Goal: Navigation & Orientation: Find specific page/section

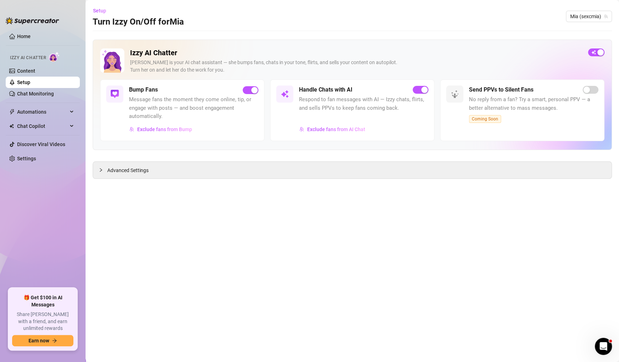
click at [33, 72] on link "Content" at bounding box center [26, 71] width 18 height 6
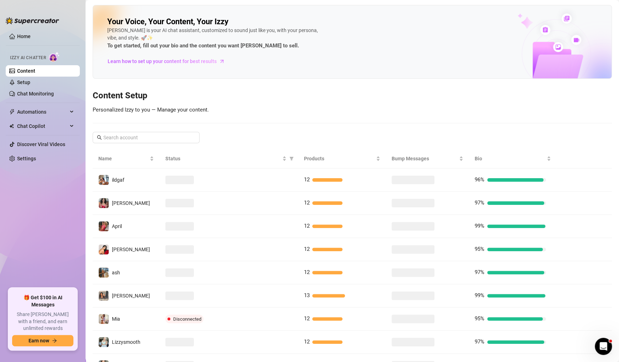
click at [267, 96] on h3 "Content Setup" at bounding box center [352, 95] width 519 height 11
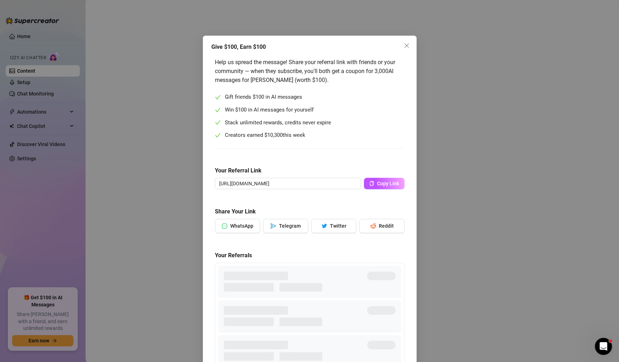
click at [283, 361] on html "Home Izzy AI Chatter Content Setup Chat Monitoring Automations Chat Copilot Dis…" at bounding box center [309, 181] width 619 height 362
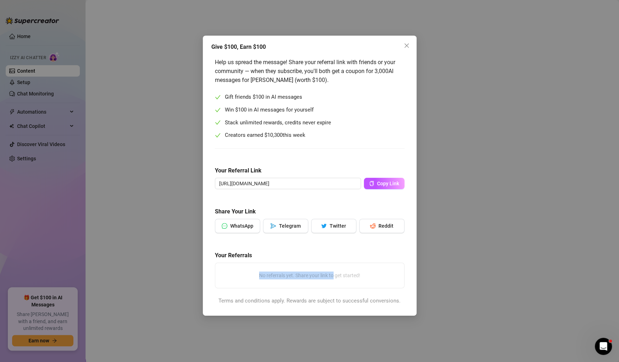
drag, startPoint x: 335, startPoint y: 285, endPoint x: 420, endPoint y: 303, distance: 86.8
click at [400, 295] on div "Help us spread the message! Share your referral link with friends or your commu…" at bounding box center [309, 181] width 189 height 247
drag, startPoint x: 560, startPoint y: 255, endPoint x: 618, endPoint y: 265, distance: 58.6
click at [578, 258] on div "Give $100, Earn $100 Help us spread the message! Share your referral link with …" at bounding box center [309, 181] width 619 height 362
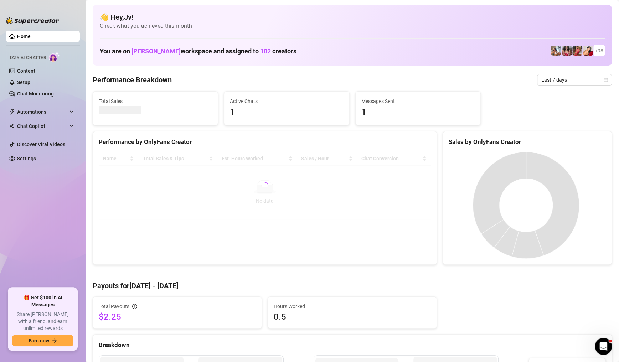
click at [37, 182] on ul "Home Izzy AI Chatter Content Setup Chat Monitoring Automations Chat Copilot Dis…" at bounding box center [43, 156] width 74 height 257
drag, startPoint x: 39, startPoint y: 177, endPoint x: 141, endPoint y: 33, distance: 176.3
click at [130, 32] on div "Home Izzy AI Chatter Content Setup Chat Monitoring Automations Chat Copilot Dis…" at bounding box center [309, 181] width 619 height 362
drag, startPoint x: 180, startPoint y: 33, endPoint x: 253, endPoint y: 9, distance: 76.9
click at [241, 18] on div "👋 Hey, Jv ! Check what you achieved this month" at bounding box center [352, 21] width 505 height 18
